Goal: Ask a question: Seek information or help from site administrators or community

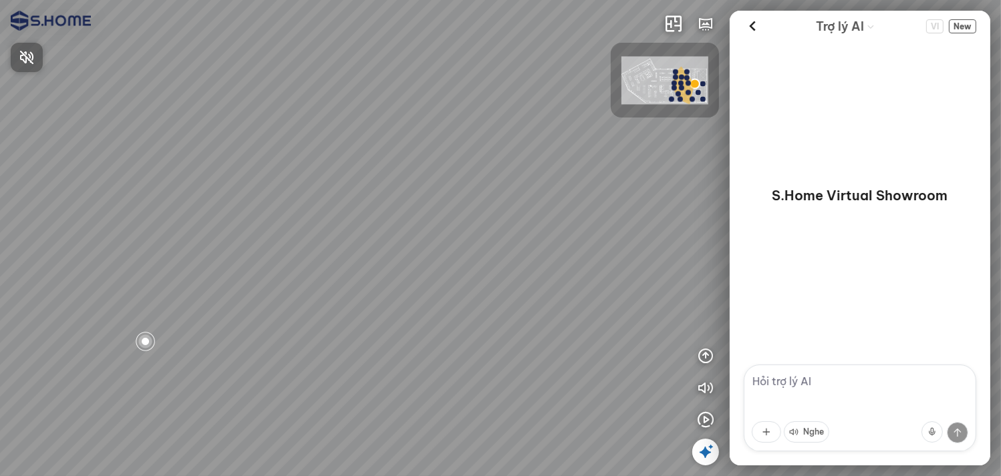
click at [857, 389] on div at bounding box center [500, 238] width 1001 height 476
click at [804, 371] on textarea at bounding box center [860, 408] width 233 height 87
type textarea "hello there, im Tin"
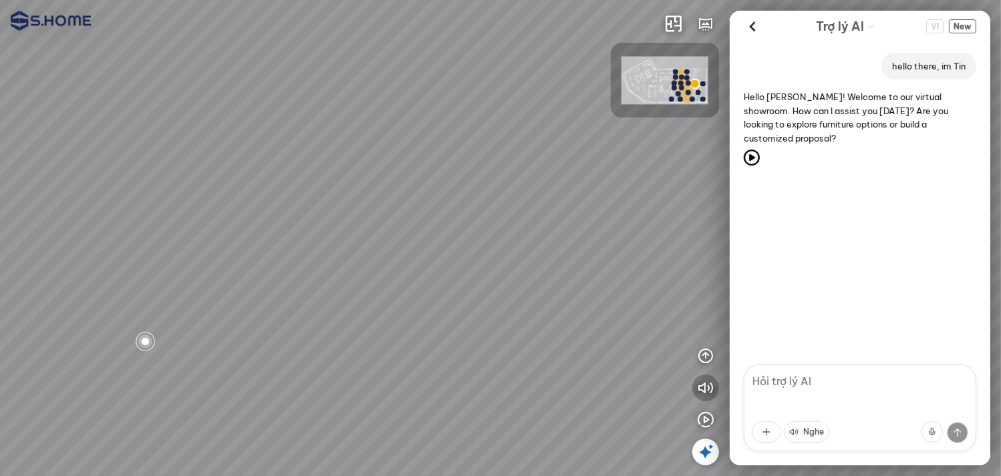
click at [702, 388] on icon "button" at bounding box center [706, 388] width 16 height 16
click at [820, 382] on textarea at bounding box center [860, 408] width 233 height 87
type textarea "what can you do for me?"
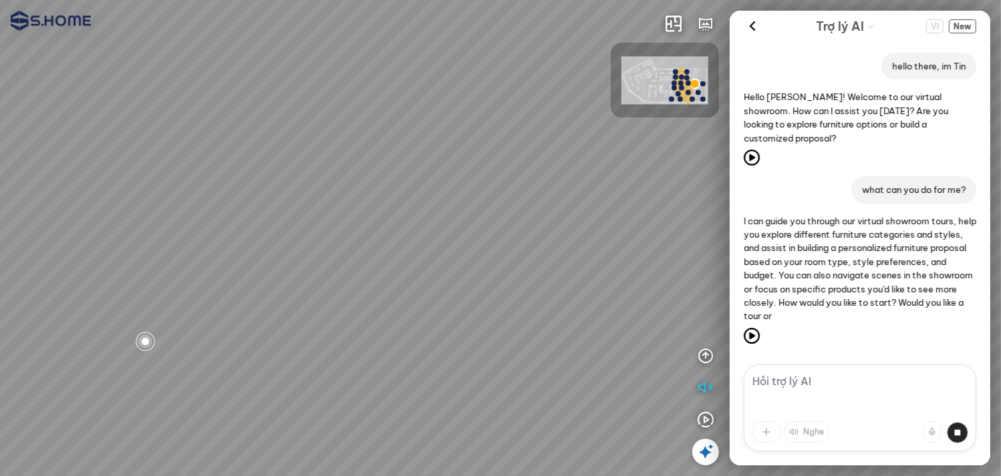
scroll to position [5, 0]
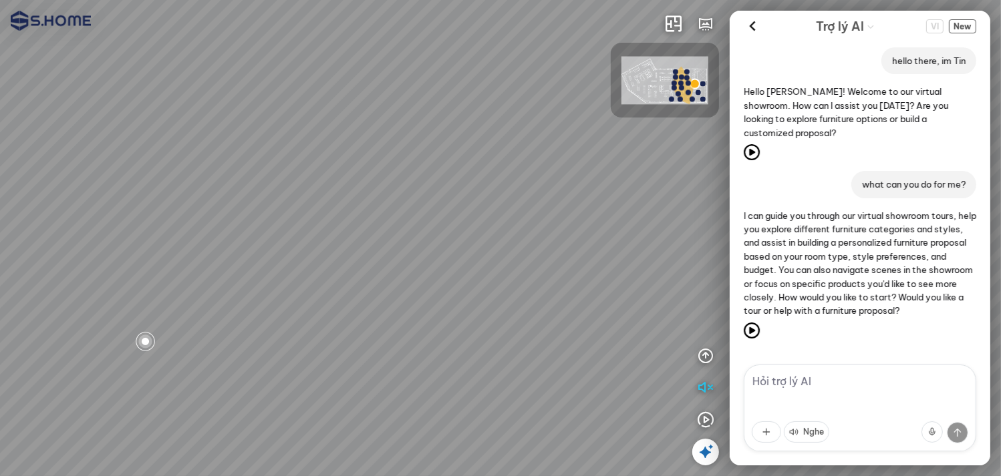
click at [848, 382] on textarea at bounding box center [860, 408] width 233 height 87
type textarea "show me any product"
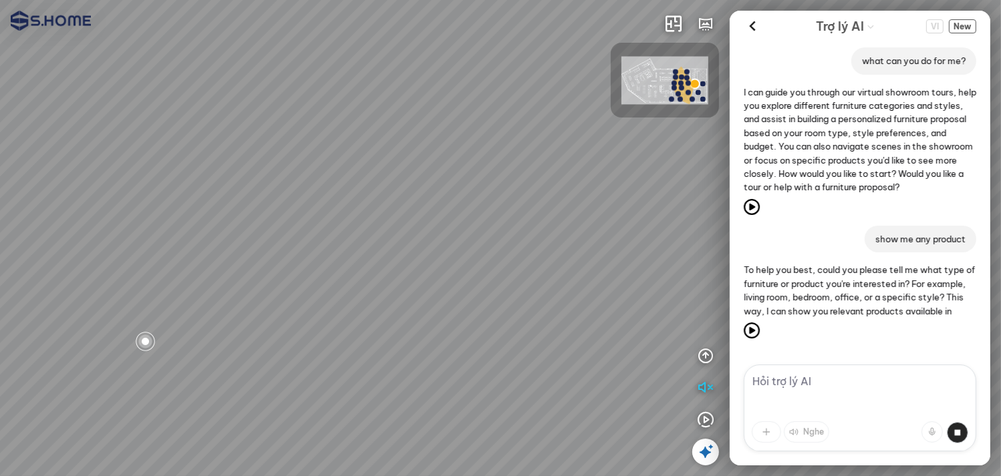
scroll to position [143, 0]
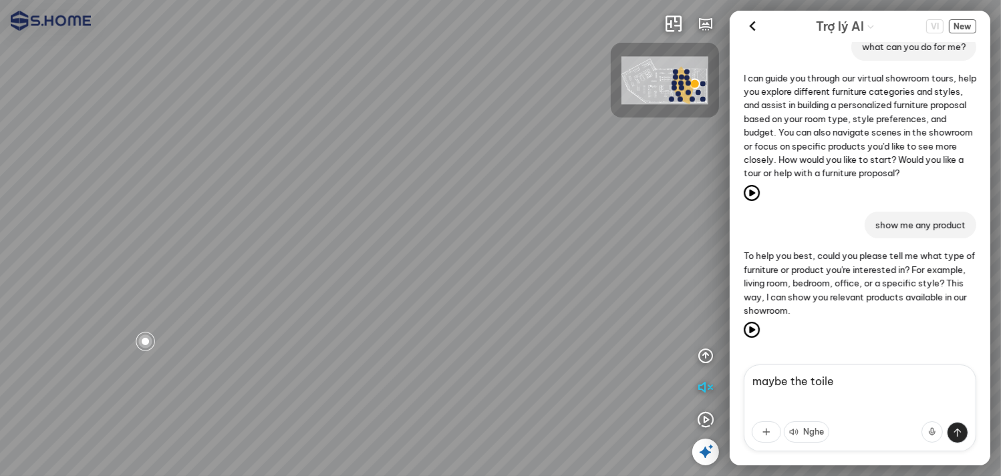
type textarea "maybe the toilet"
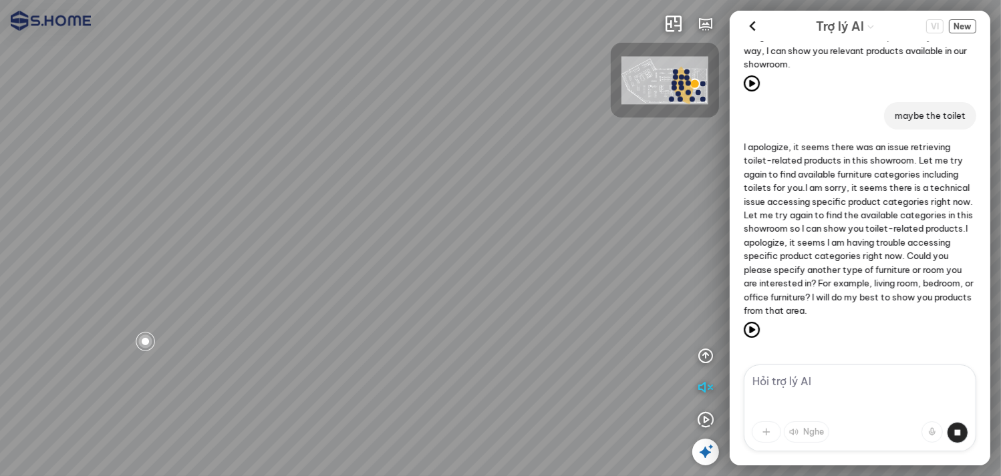
scroll to position [403, 0]
type textarea "living room"
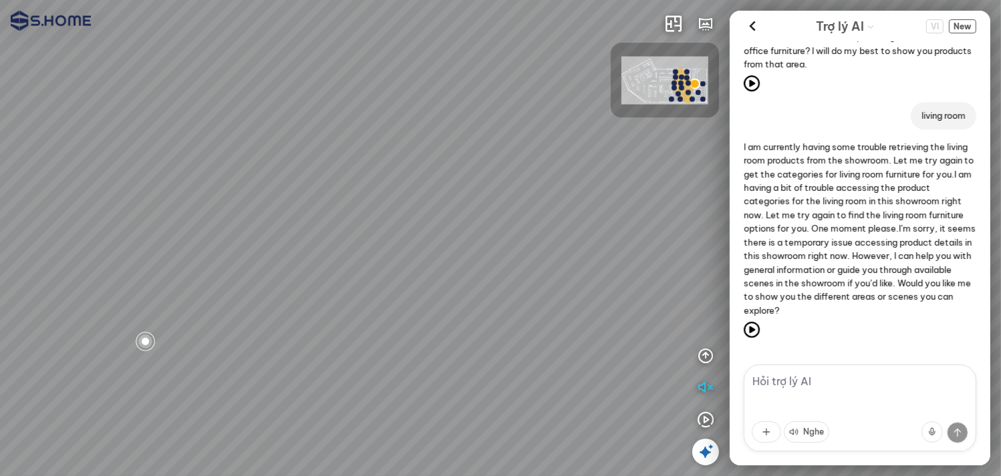
scroll to position [663, 0]
